Goal: Information Seeking & Learning: Find specific page/section

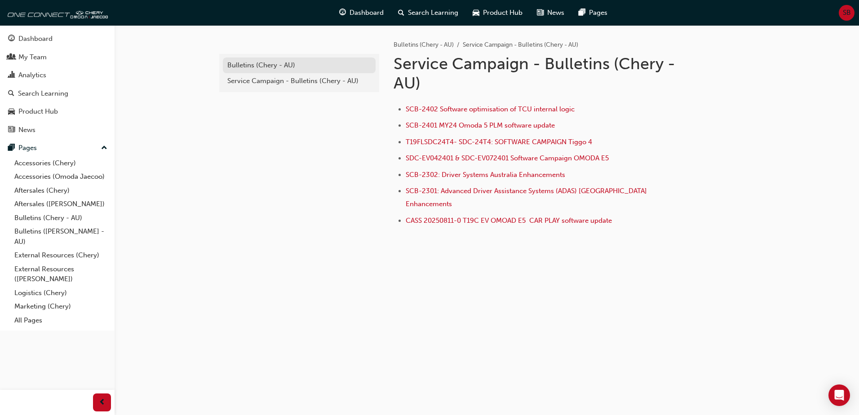
click at [284, 59] on link "Bulletins (Chery - AU)" at bounding box center [299, 65] width 153 height 16
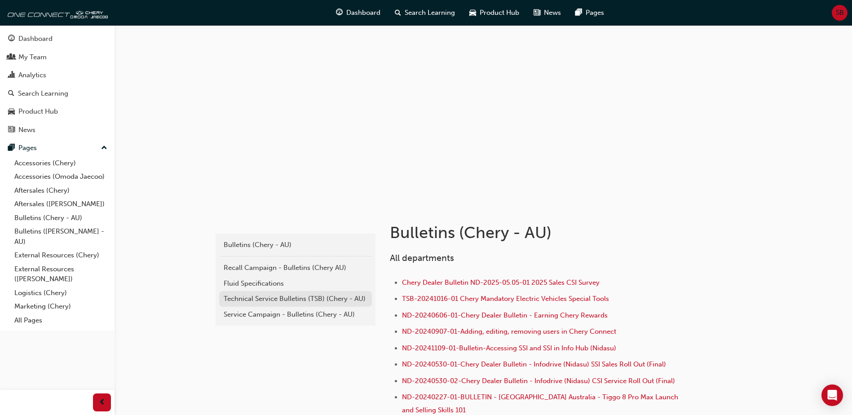
click at [357, 297] on div "Technical Service Bulletins (TSB) (Chery - AU)" at bounding box center [296, 299] width 144 height 10
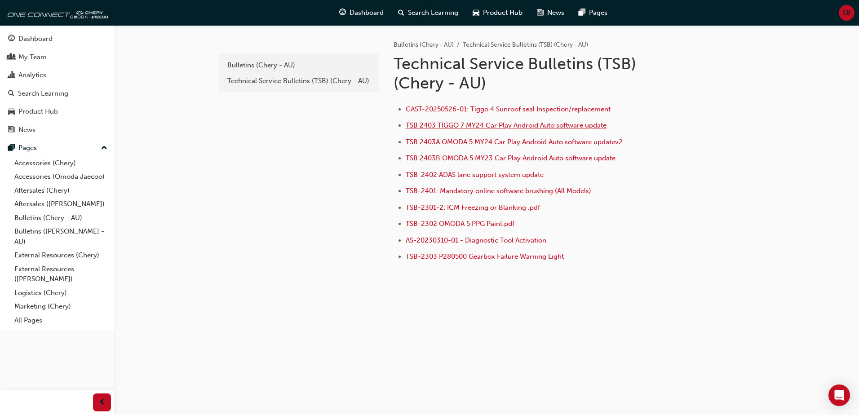
click at [513, 128] on span "TSB 2403 TIGGO 7 MY24 Car Play Android Auto software update" at bounding box center [506, 125] width 201 height 8
